Goal: Task Accomplishment & Management: Use online tool/utility

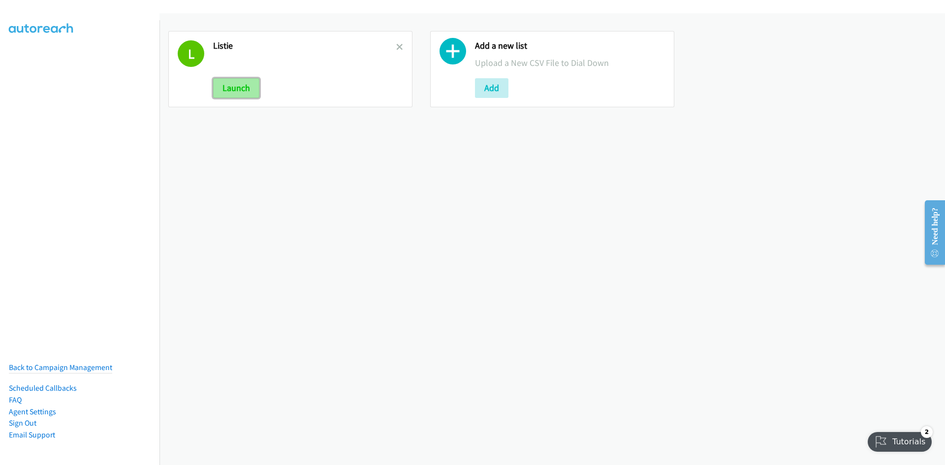
click at [238, 79] on button "Launch" at bounding box center [236, 88] width 46 height 20
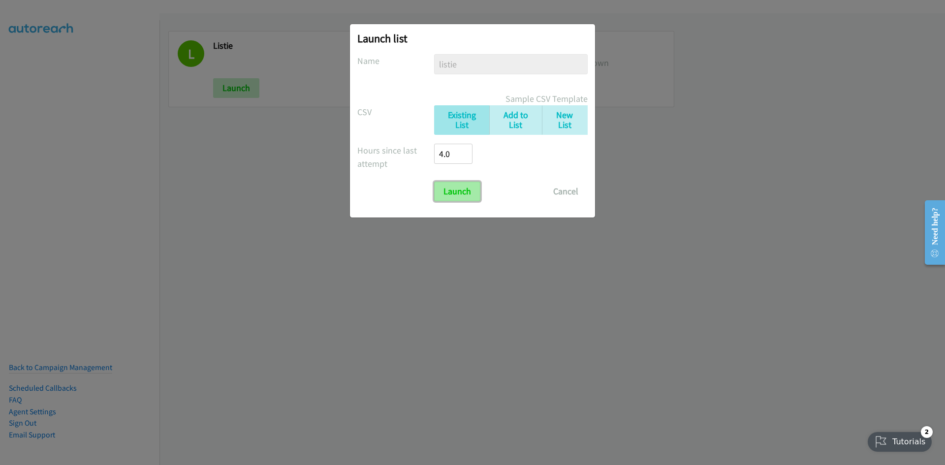
drag, startPoint x: 470, startPoint y: 193, endPoint x: 443, endPoint y: 198, distance: 27.5
click at [470, 193] on input "Launch" at bounding box center [457, 192] width 46 height 20
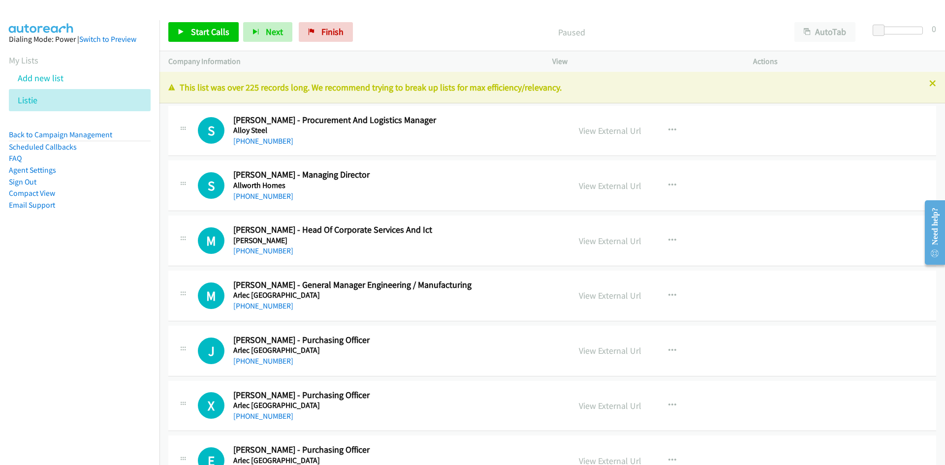
drag, startPoint x: 266, startPoint y: 143, endPoint x: 198, endPoint y: 161, distance: 70.2
click at [266, 143] on link "[PHONE_NUMBER]" at bounding box center [263, 140] width 60 height 9
drag, startPoint x: 268, startPoint y: 196, endPoint x: 225, endPoint y: 212, distance: 45.6
click at [268, 196] on link "[PHONE_NUMBER]" at bounding box center [263, 195] width 60 height 9
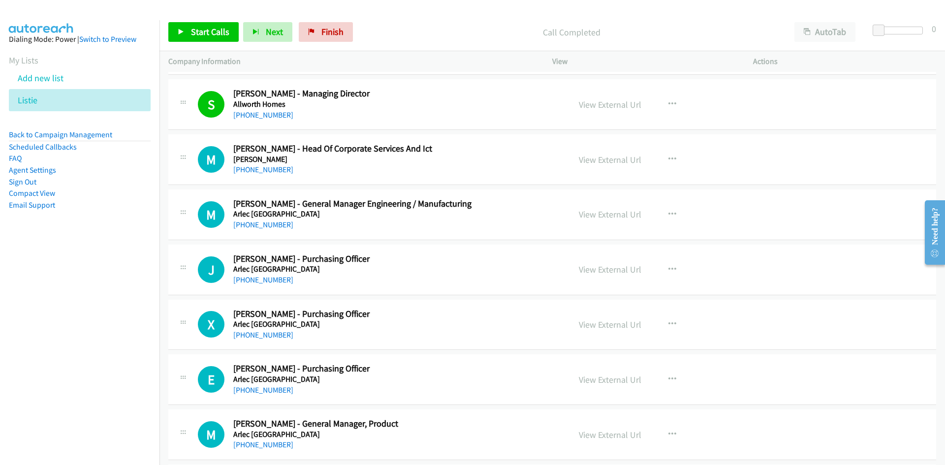
scroll to position [98, 0]
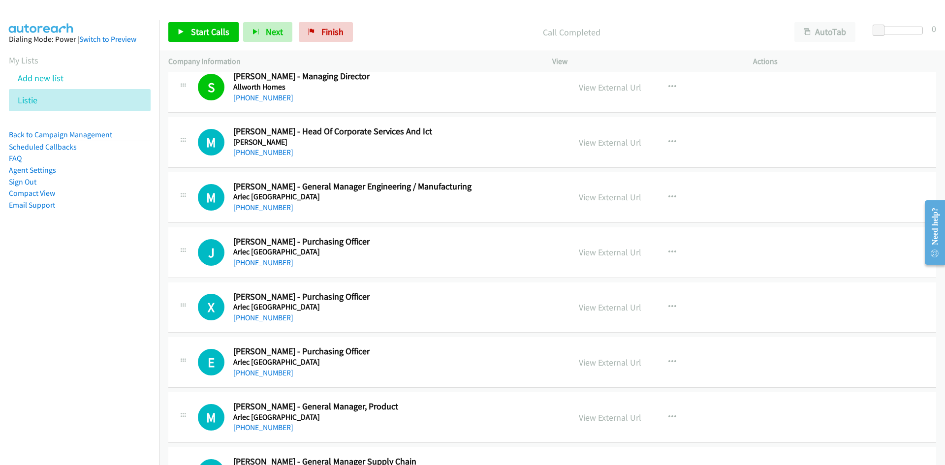
drag, startPoint x: 250, startPoint y: 153, endPoint x: 2, endPoint y: 199, distance: 251.8
click at [250, 153] on link "[PHONE_NUMBER]" at bounding box center [263, 152] width 60 height 9
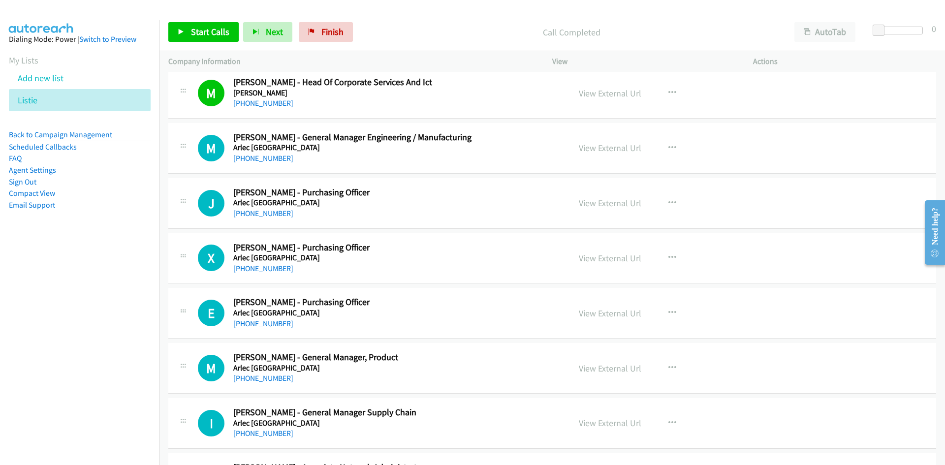
drag, startPoint x: 272, startPoint y: 162, endPoint x: 158, endPoint y: 178, distance: 114.8
click at [272, 162] on link "[PHONE_NUMBER]" at bounding box center [263, 158] width 60 height 9
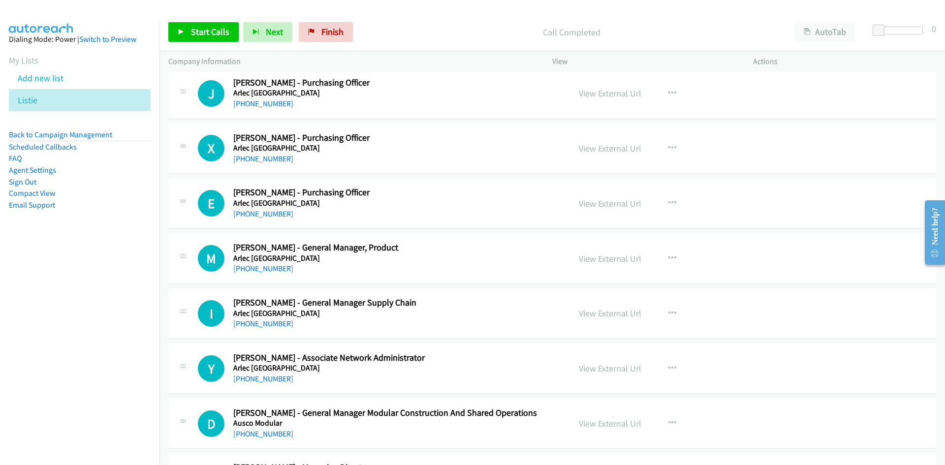
scroll to position [394, 0]
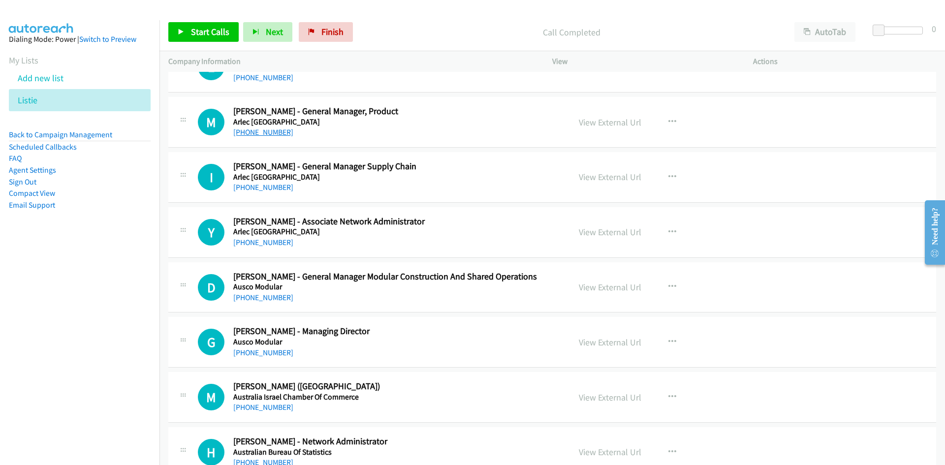
click at [272, 135] on link "[PHONE_NUMBER]" at bounding box center [263, 131] width 60 height 9
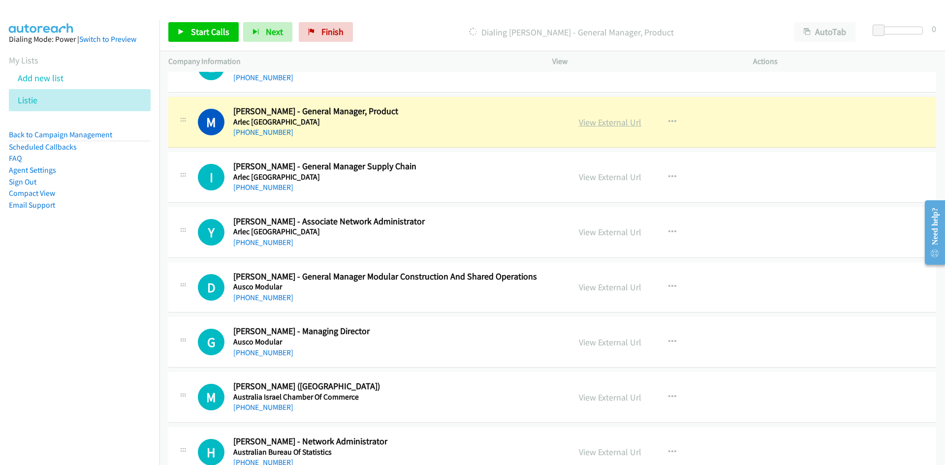
click at [588, 124] on link "View External Url" at bounding box center [610, 122] width 62 height 11
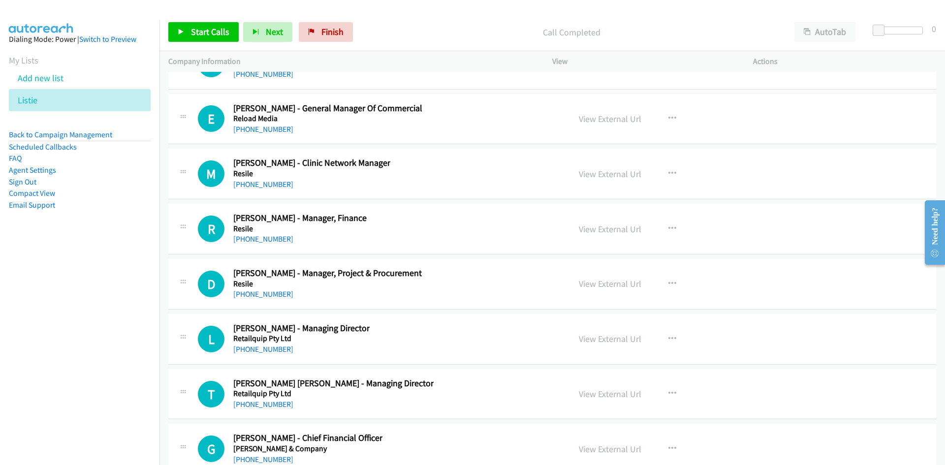
scroll to position [26832, 0]
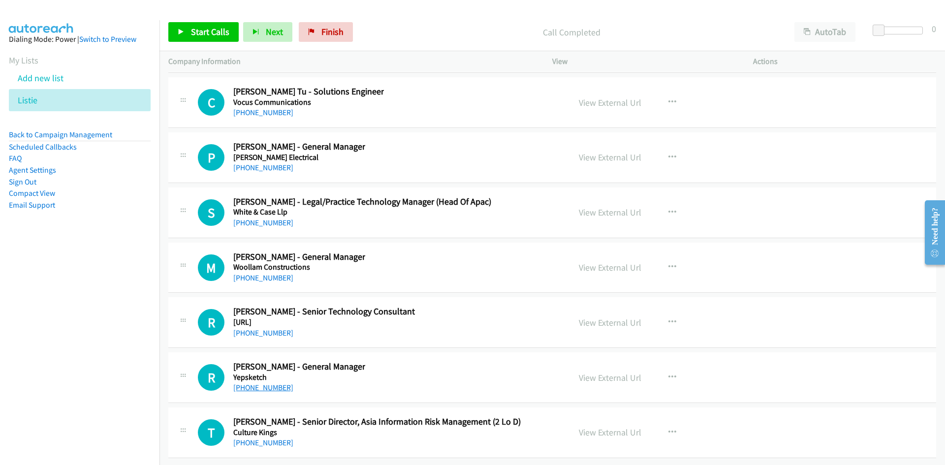
click at [262, 383] on link "[PHONE_NUMBER]" at bounding box center [263, 387] width 60 height 9
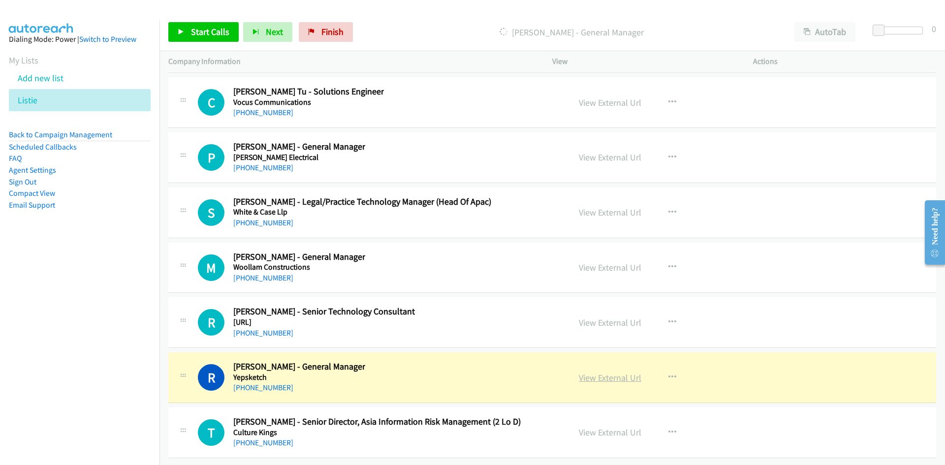
click at [614, 372] on link "View External Url" at bounding box center [610, 377] width 62 height 11
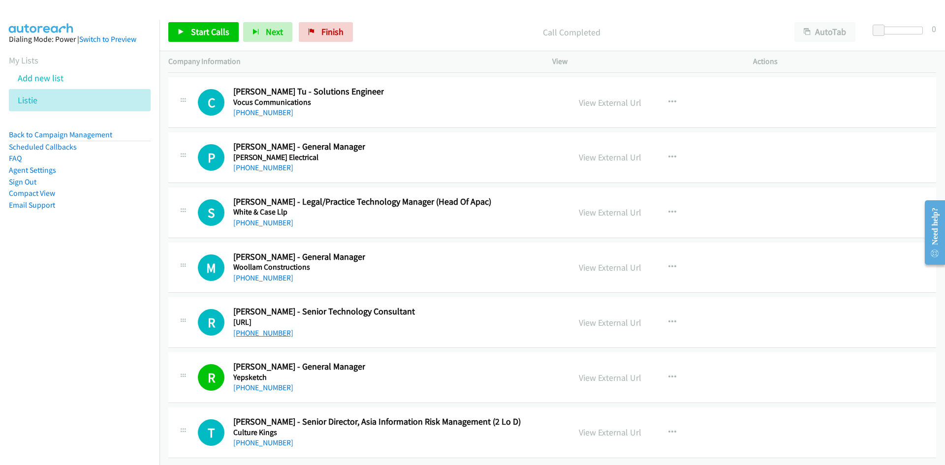
click at [273, 328] on link "[PHONE_NUMBER]" at bounding box center [263, 332] width 60 height 9
drag, startPoint x: 283, startPoint y: 269, endPoint x: 127, endPoint y: 307, distance: 160.9
click at [283, 273] on link "[PHONE_NUMBER]" at bounding box center [263, 277] width 60 height 9
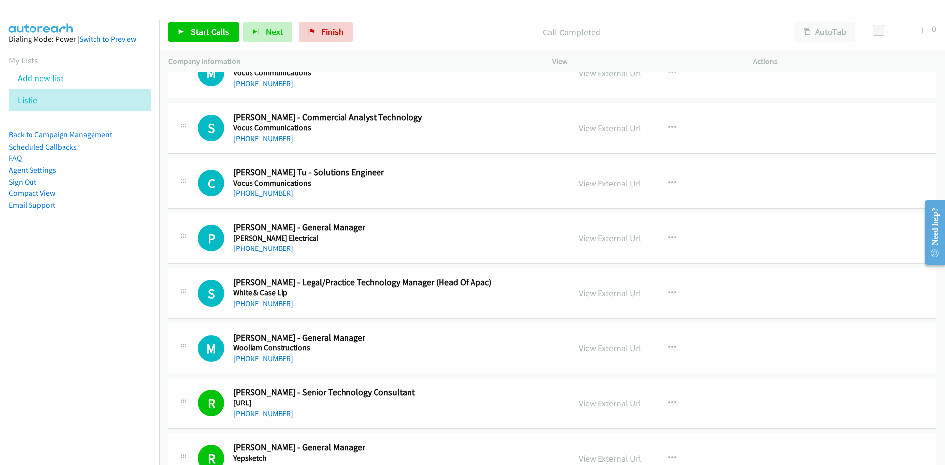
scroll to position [26733, 0]
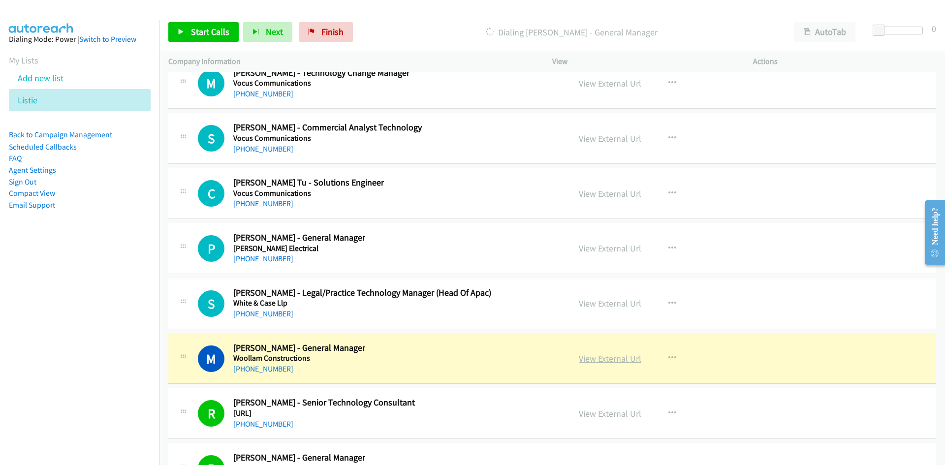
click at [608, 358] on link "View External Url" at bounding box center [610, 358] width 62 height 11
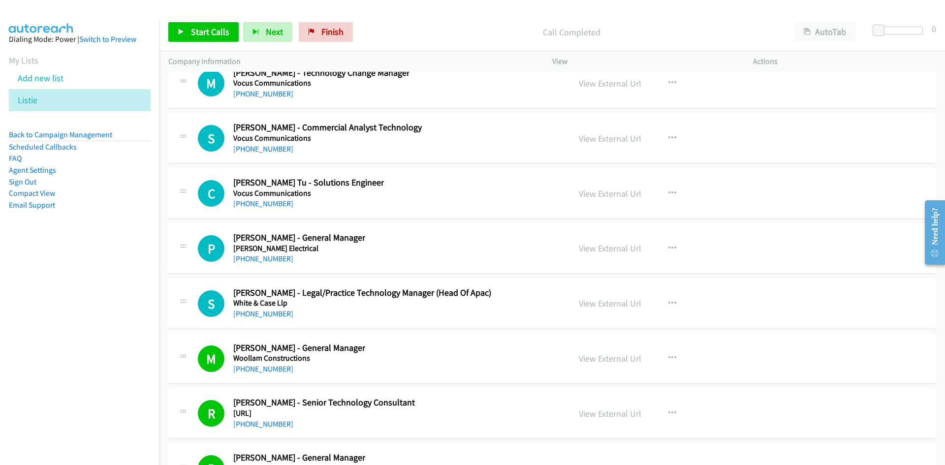
scroll to position [26684, 0]
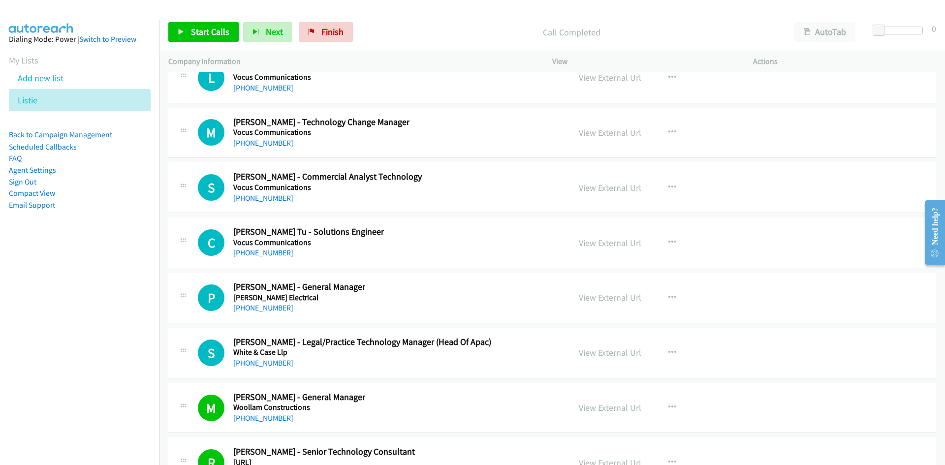
drag, startPoint x: 257, startPoint y: 362, endPoint x: 73, endPoint y: 409, distance: 190.0
click at [257, 362] on link "[PHONE_NUMBER]" at bounding box center [263, 362] width 60 height 9
drag, startPoint x: 282, startPoint y: 311, endPoint x: 84, endPoint y: 368, distance: 206.2
click at [282, 311] on link "[PHONE_NUMBER]" at bounding box center [263, 307] width 60 height 9
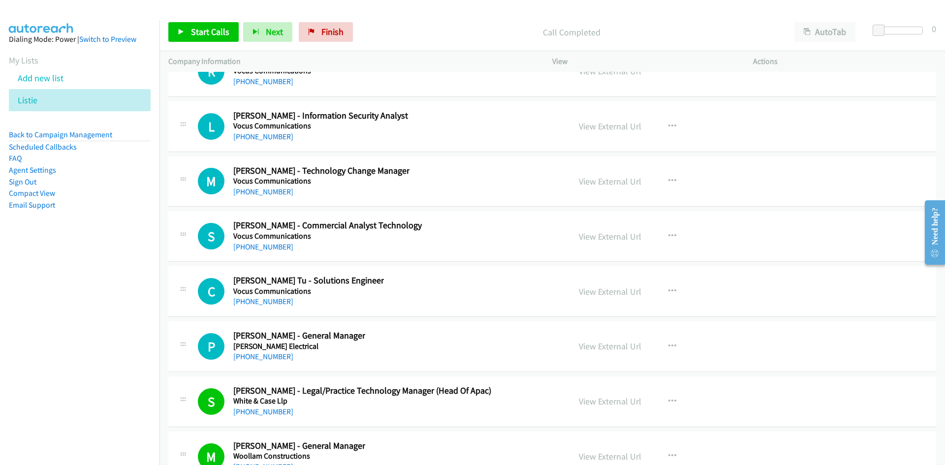
scroll to position [26635, 0]
click at [273, 300] on link "[PHONE_NUMBER]" at bounding box center [263, 301] width 60 height 9
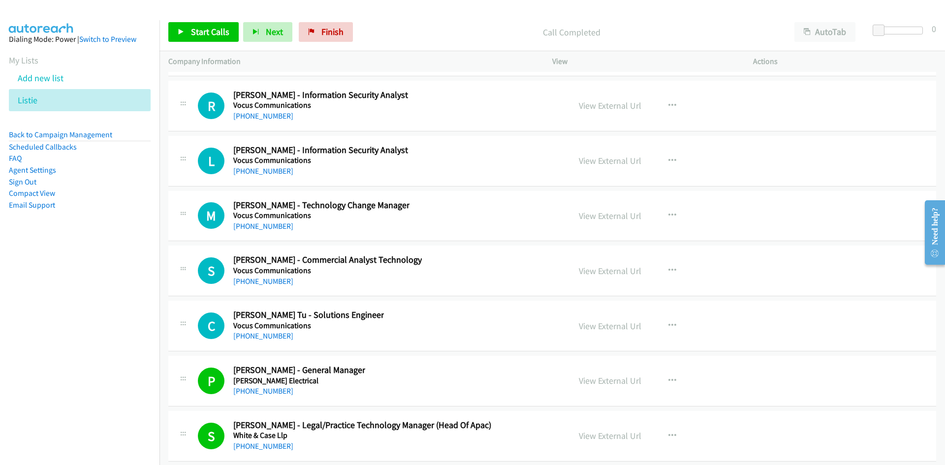
scroll to position [26586, 0]
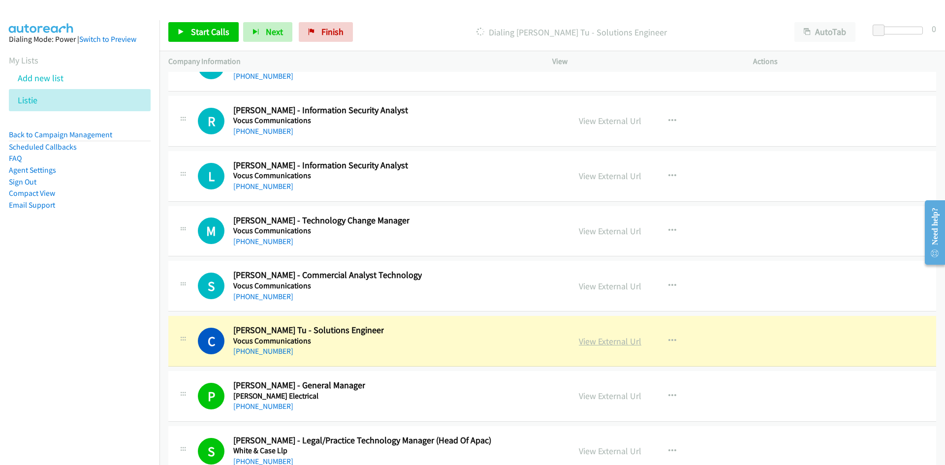
click at [604, 344] on link "View External Url" at bounding box center [610, 341] width 62 height 11
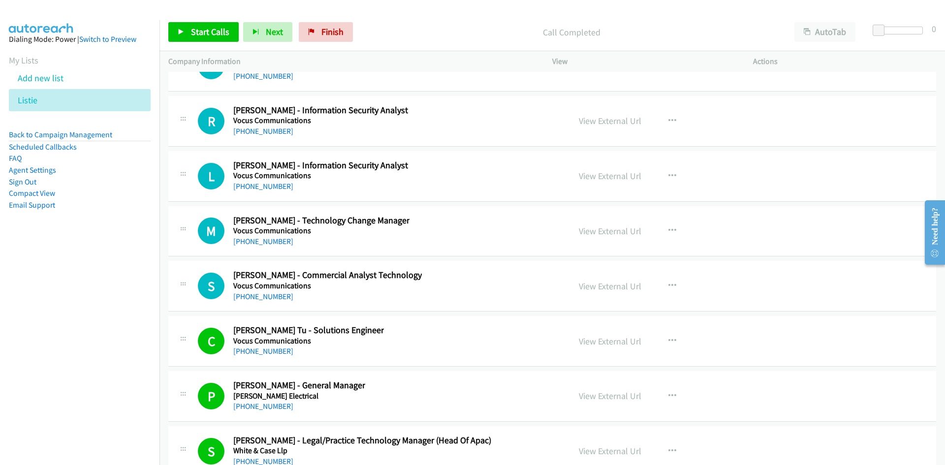
drag, startPoint x: 41, startPoint y: 101, endPoint x: 193, endPoint y: 4, distance: 180.1
click at [41, 101] on icon at bounding box center [42, 100] width 7 height 7
